Goal: Navigation & Orientation: Go to known website

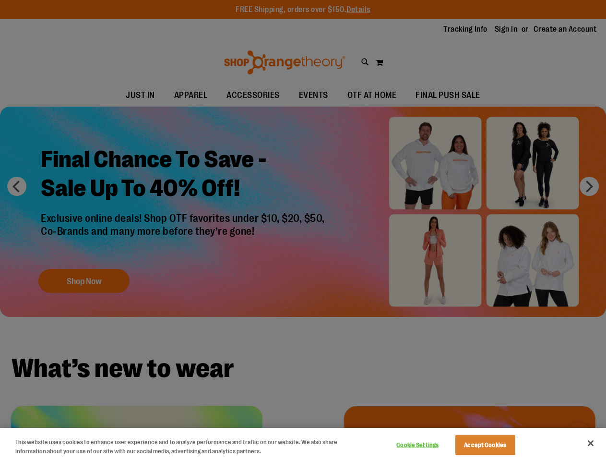
click at [303, 230] on div at bounding box center [303, 230] width 606 height 461
click at [430, 445] on button "Cookie Settings" at bounding box center [418, 444] width 60 height 19
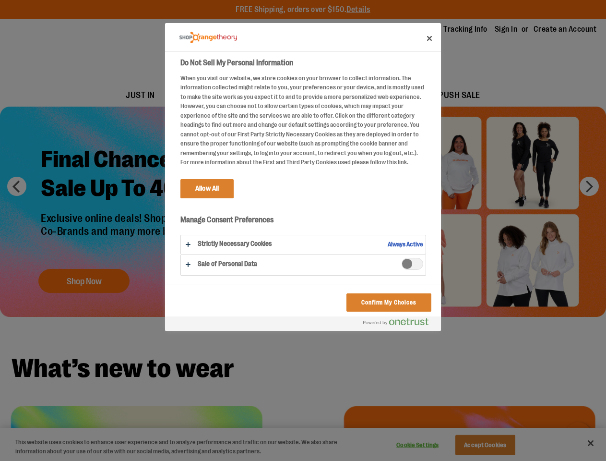
click at [497, 445] on div at bounding box center [303, 230] width 606 height 461
click at [591, 443] on div at bounding box center [303, 230] width 606 height 461
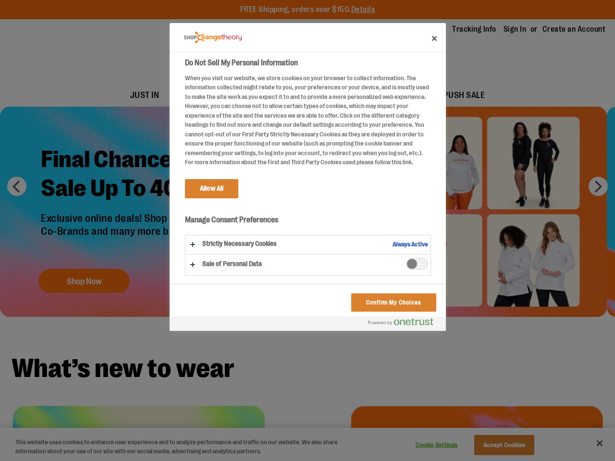
click at [502, 460] on html "Skip to Content The store will not work correctly when cookies are disabled. FR…" at bounding box center [307, 230] width 615 height 461
